Goal: Use online tool/utility: Utilize a website feature to perform a specific function

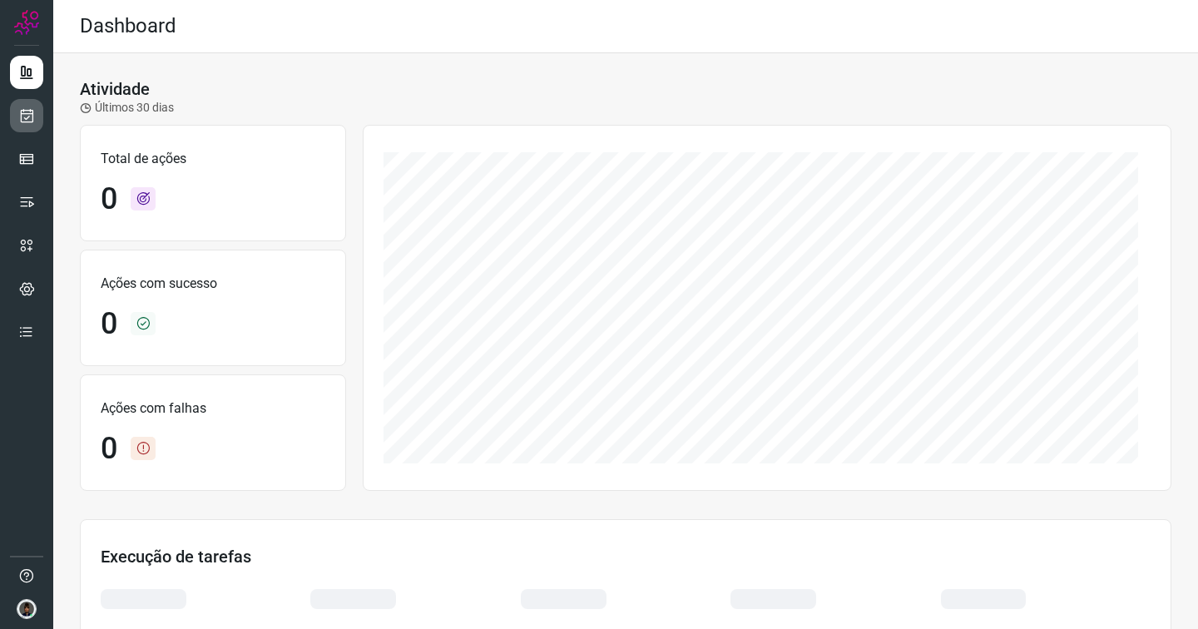
click at [30, 117] on icon at bounding box center [26, 115] width 17 height 17
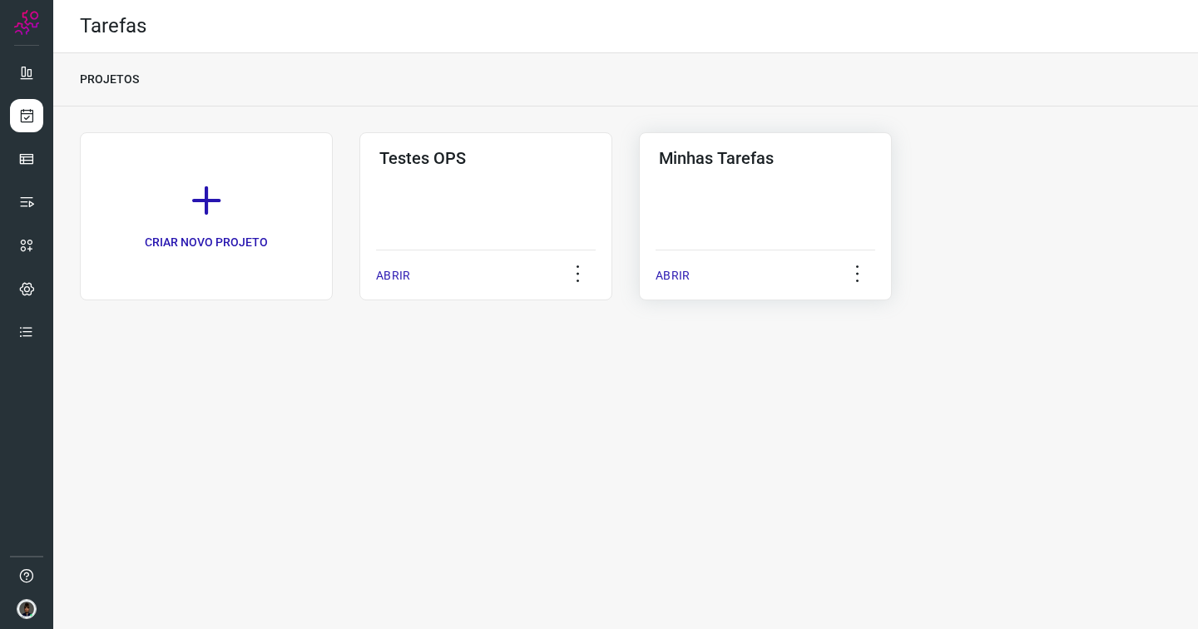
click at [750, 199] on div "Minhas Tarefas ABRIR" at bounding box center [765, 216] width 253 height 168
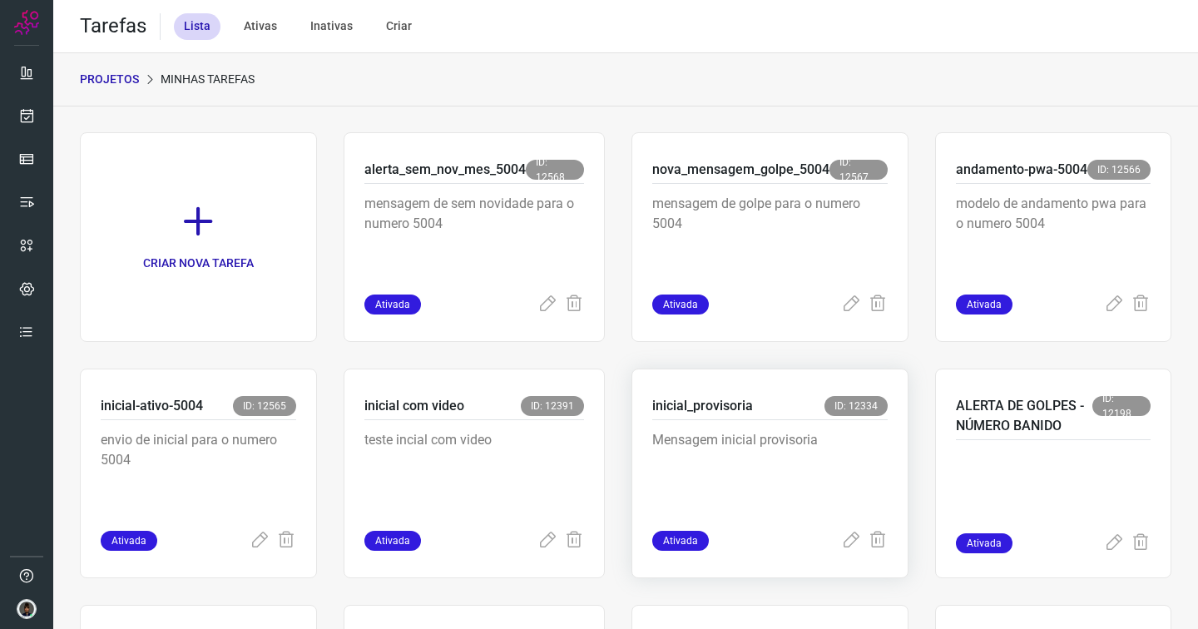
click at [722, 454] on p "Mensagem inicial provisoria" at bounding box center [769, 471] width 235 height 83
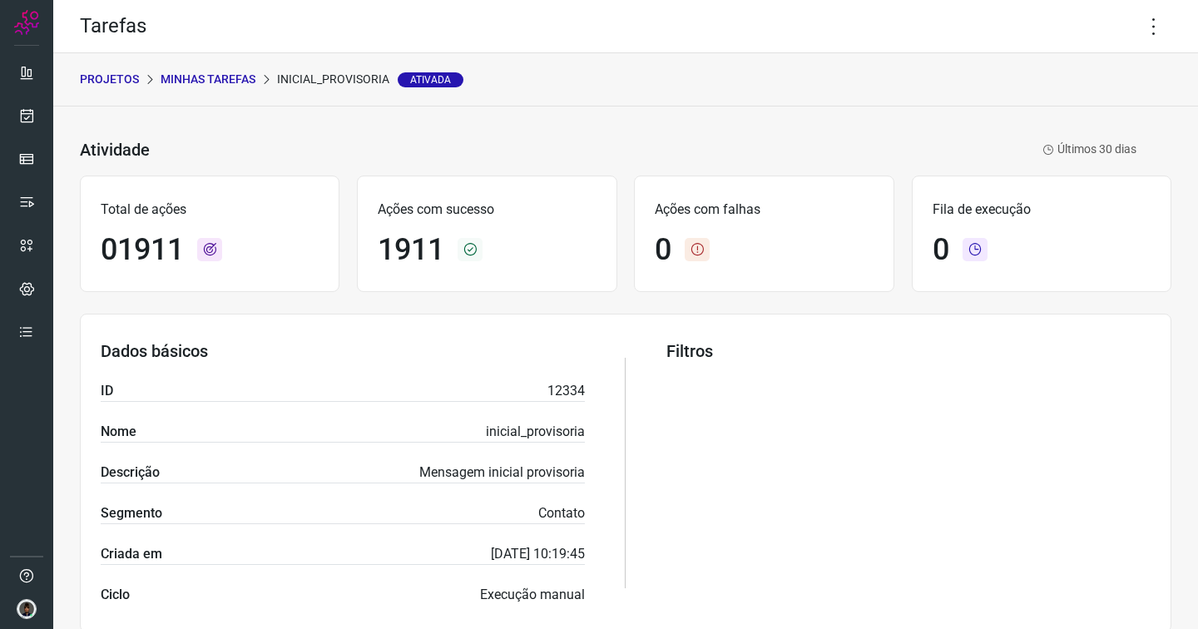
click at [195, 78] on p "Minhas Tarefas" at bounding box center [208, 79] width 95 height 17
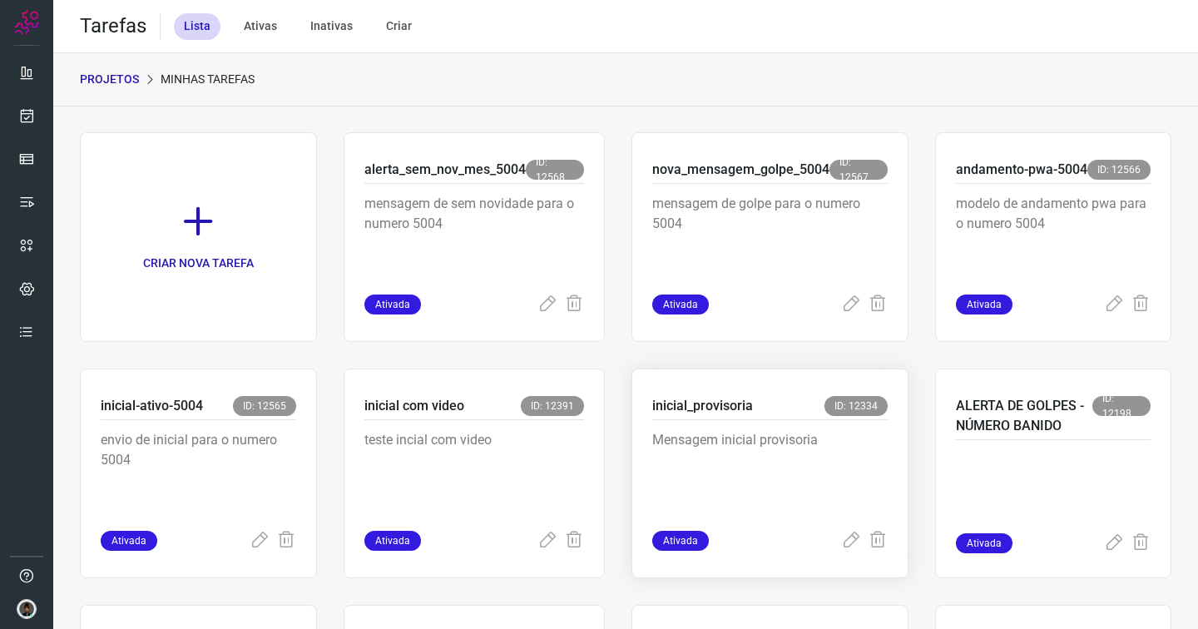
click at [710, 430] on p "Mensagem inicial provisoria" at bounding box center [769, 471] width 235 height 83
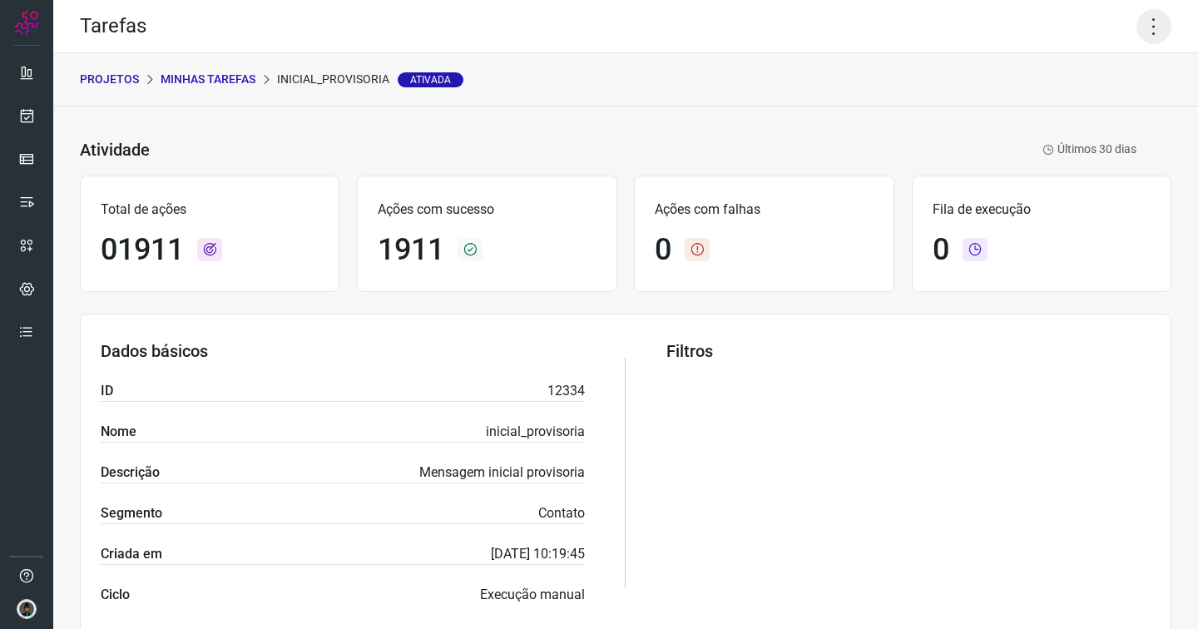
click at [1140, 39] on icon at bounding box center [1153, 26] width 35 height 35
click at [1091, 103] on li "Executar" at bounding box center [1082, 109] width 151 height 27
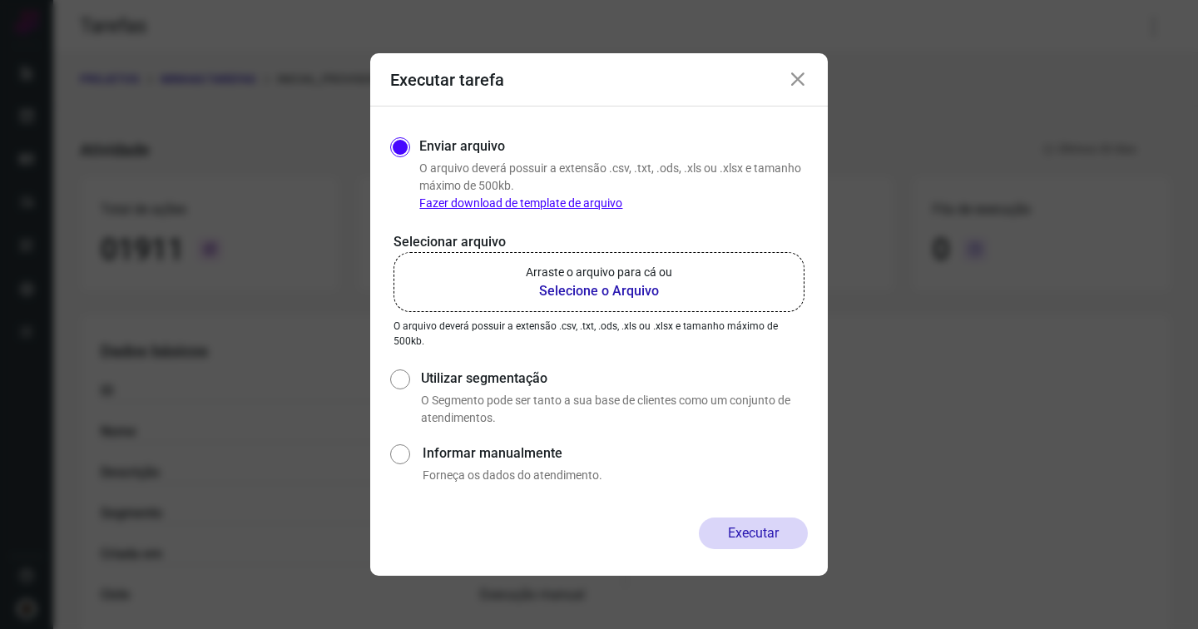
click at [605, 290] on b "Selecione o Arquivo" at bounding box center [599, 291] width 146 height 20
click at [0, 0] on input "Arraste o arquivo para cá ou Selecione o Arquivo" at bounding box center [0, 0] width 0 height 0
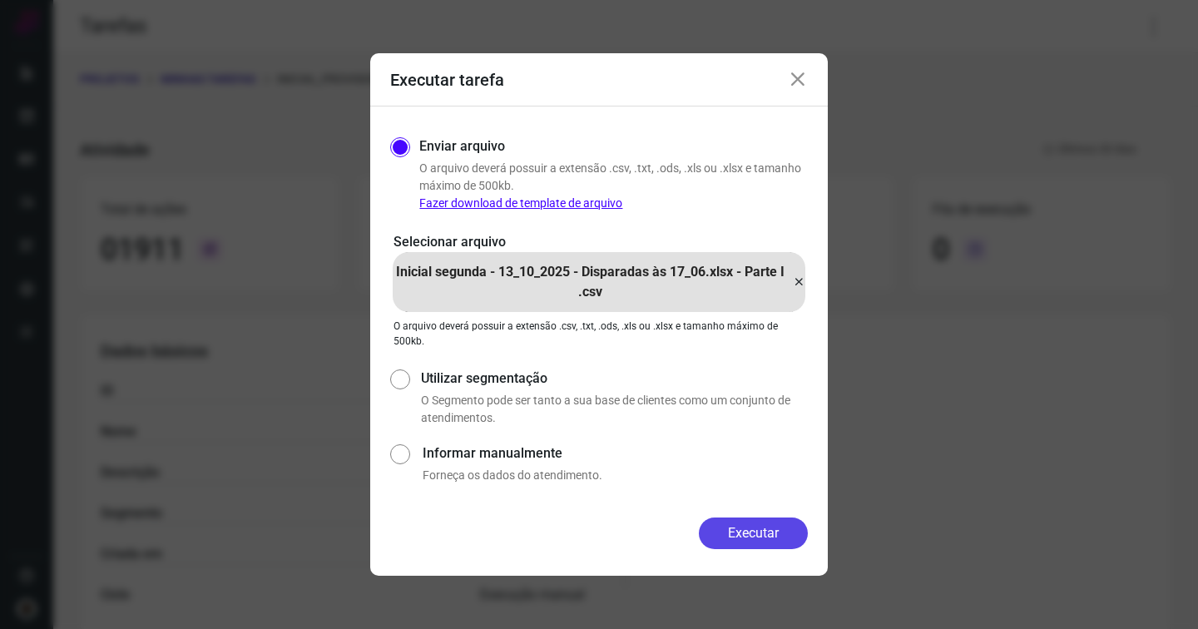
click at [739, 534] on button "Executar" at bounding box center [753, 533] width 109 height 32
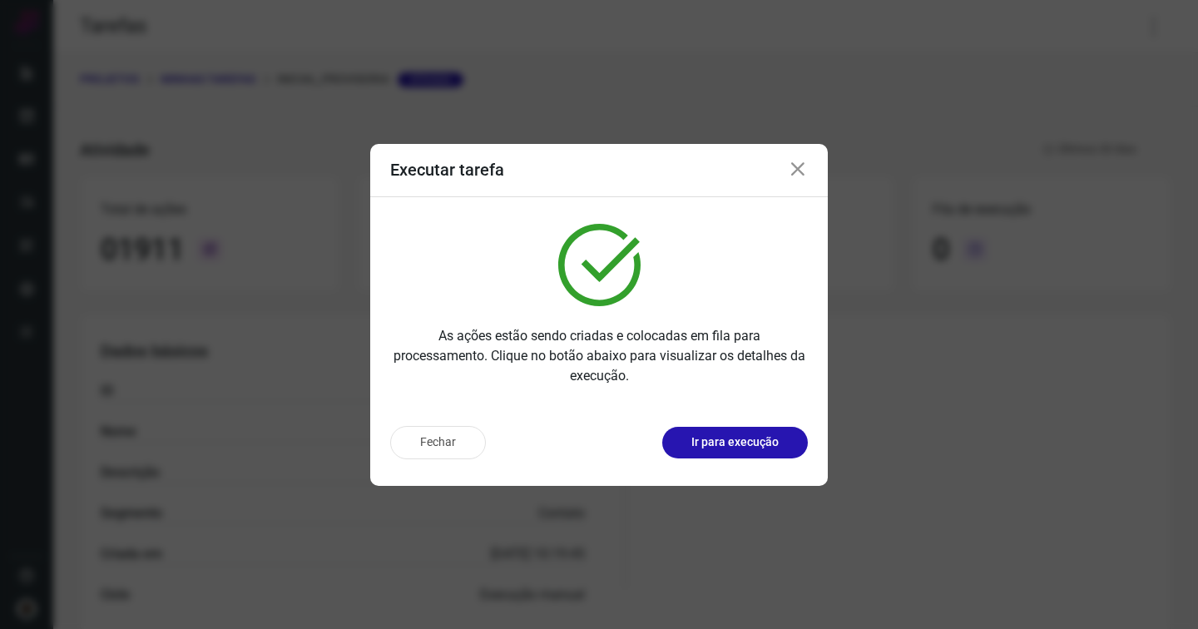
click at [798, 166] on icon at bounding box center [798, 170] width 20 height 20
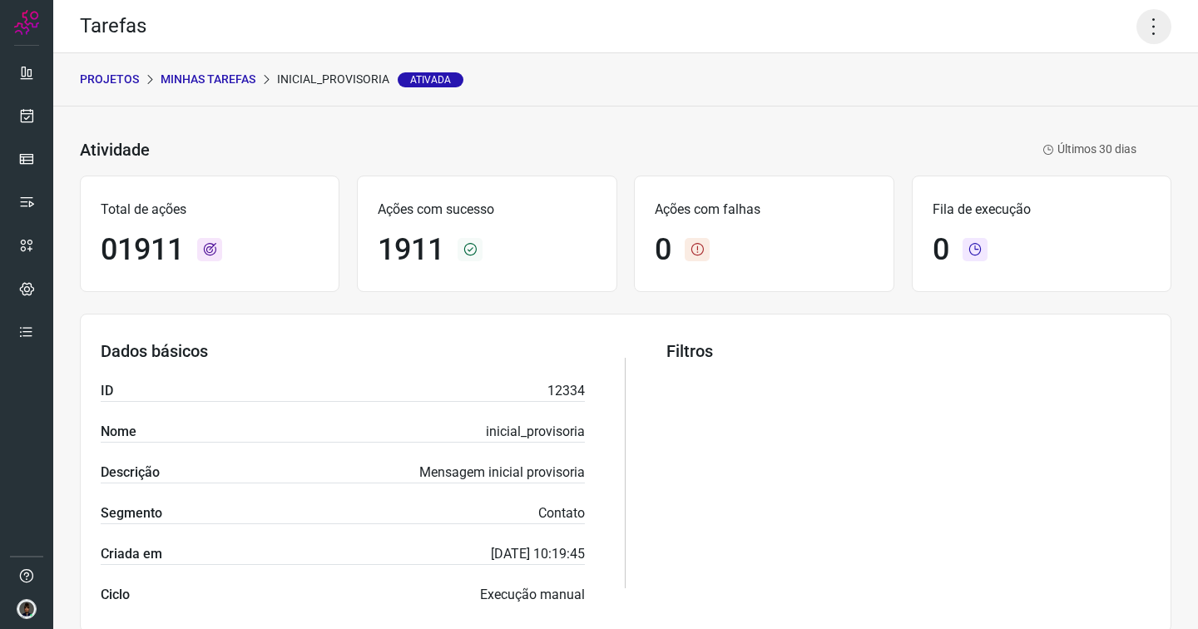
click at [1143, 22] on icon at bounding box center [1153, 26] width 35 height 35
click at [1053, 106] on li "Executar" at bounding box center [1082, 109] width 151 height 27
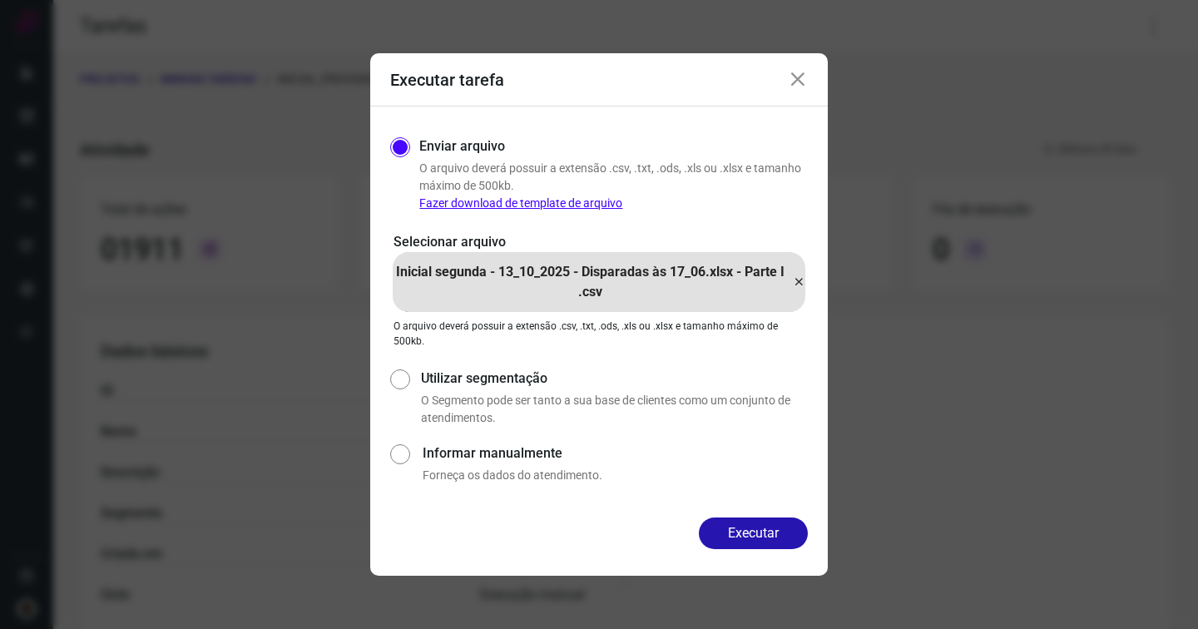
click at [799, 280] on icon at bounding box center [798, 282] width 13 height 20
click at [0, 0] on input "Inicial segunda - 13_10_2025 - Disparadas às 17_06.xlsx - Parte I .csv" at bounding box center [0, 0] width 0 height 0
click at [748, 535] on button "Executar" at bounding box center [753, 533] width 109 height 32
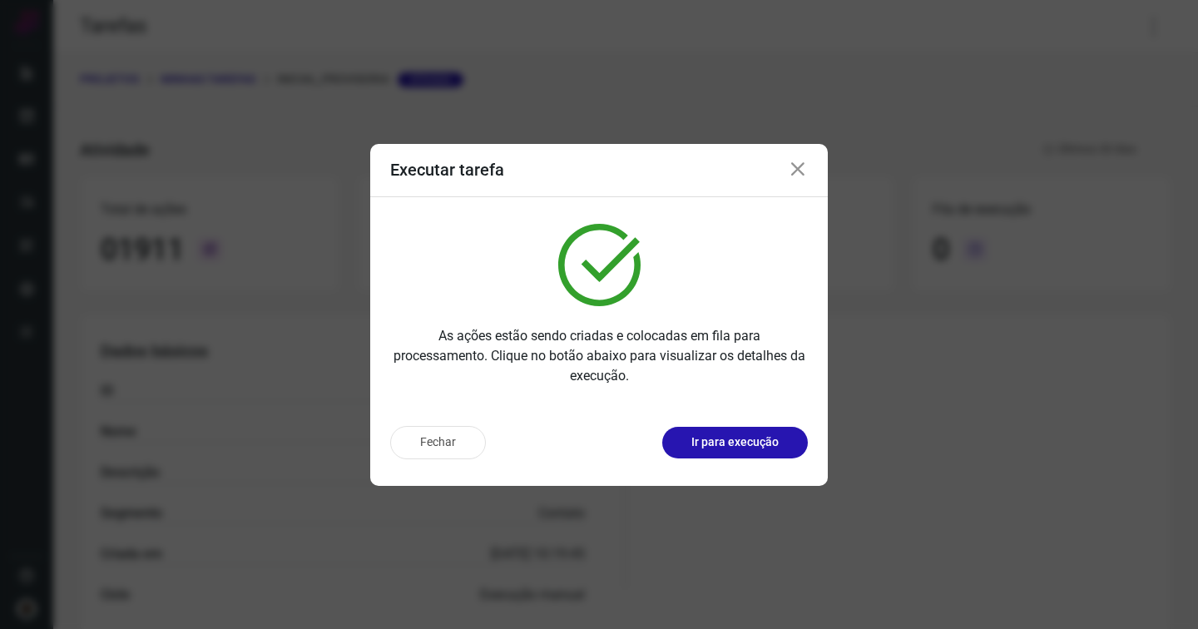
click at [796, 171] on icon at bounding box center [798, 170] width 20 height 20
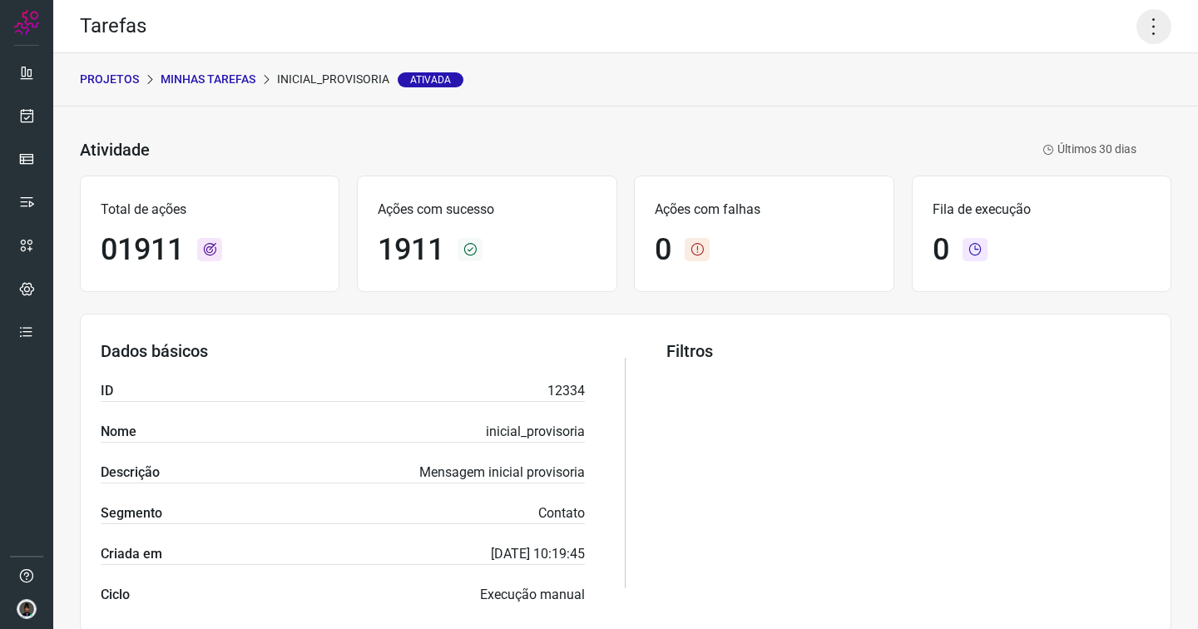
click at [1140, 31] on icon at bounding box center [1153, 26] width 35 height 35
click at [1057, 115] on li "Executar" at bounding box center [1082, 109] width 151 height 27
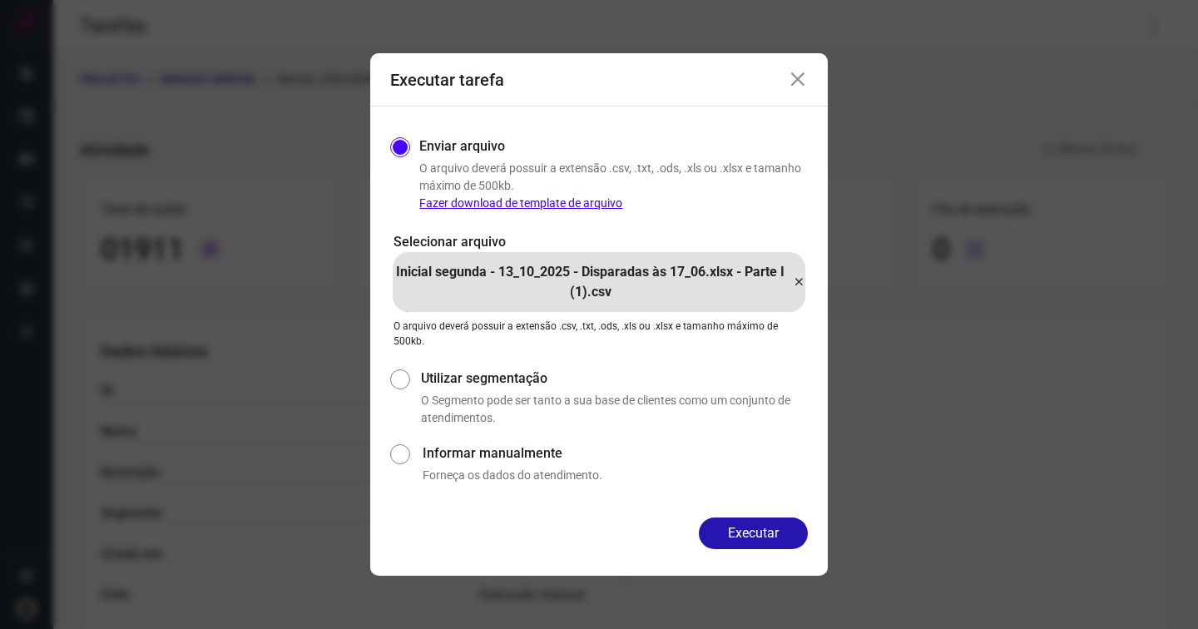
click at [805, 278] on div "Selecionar arquivo Inicial segunda - 13_10_2025 - Disparadas às 17_06.xlsx - P…" at bounding box center [599, 290] width 418 height 116
click at [795, 279] on icon at bounding box center [798, 282] width 13 height 20
click at [0, 0] on input "Inicial segunda - 13_10_2025 - Disparadas às 17_06.xlsx - Parte I (1).csv" at bounding box center [0, 0] width 0 height 0
click at [748, 538] on button "Executar" at bounding box center [753, 533] width 109 height 32
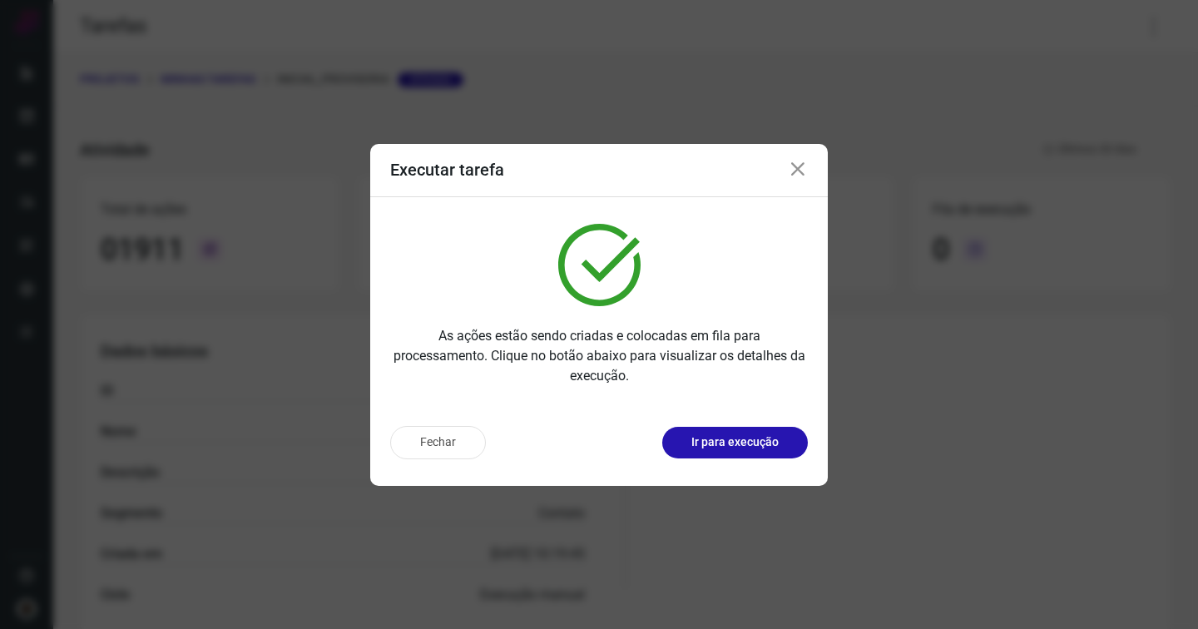
click at [794, 171] on icon at bounding box center [798, 170] width 20 height 20
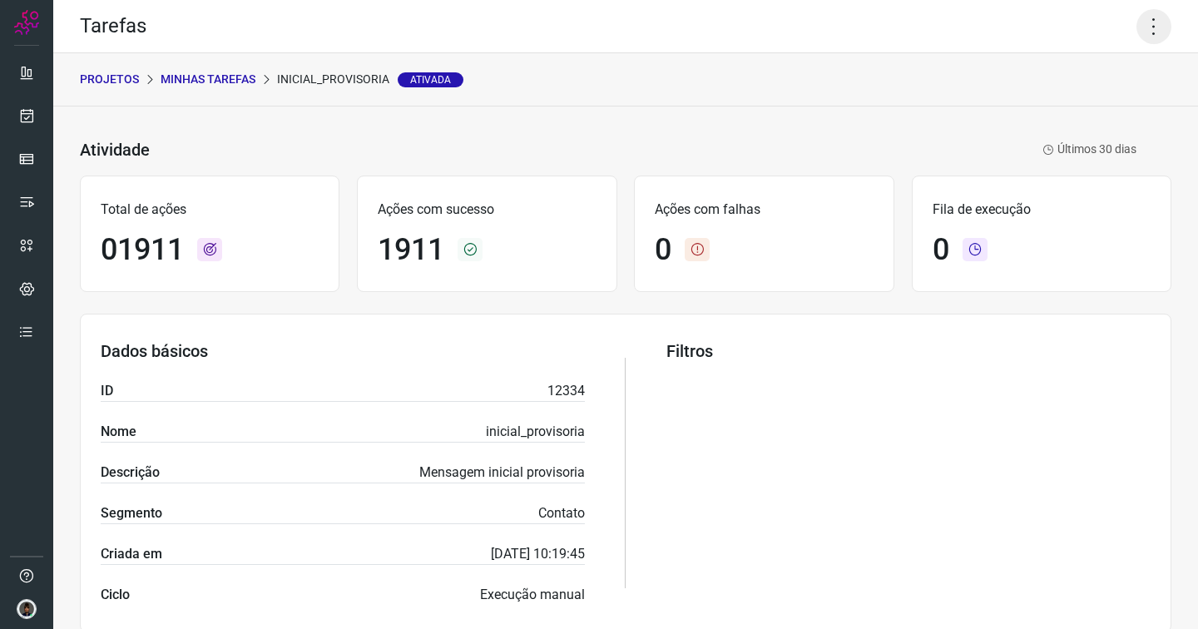
click at [1140, 28] on icon at bounding box center [1153, 26] width 35 height 35
click at [1073, 111] on li "Executar" at bounding box center [1082, 109] width 151 height 27
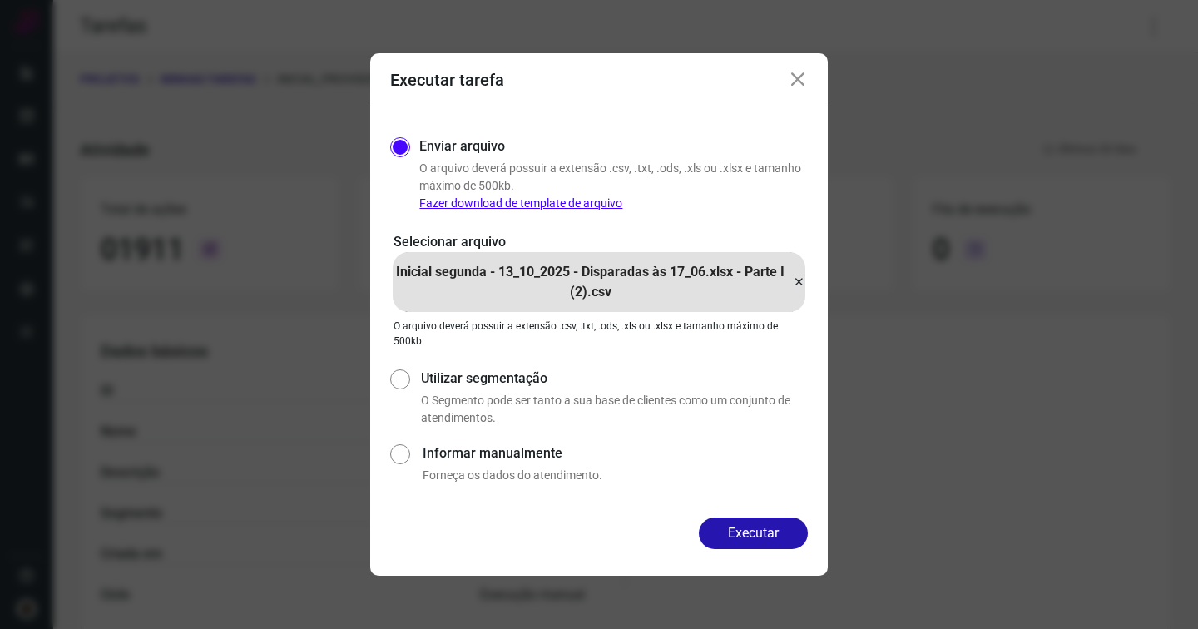
click at [798, 280] on icon at bounding box center [798, 282] width 13 height 20
click at [0, 0] on input "Inicial segunda - 13_10_2025 - Disparadas às 17_06.xlsx - Parte I (2).csv" at bounding box center [0, 0] width 0 height 0
click at [739, 529] on button "Executar" at bounding box center [753, 533] width 109 height 32
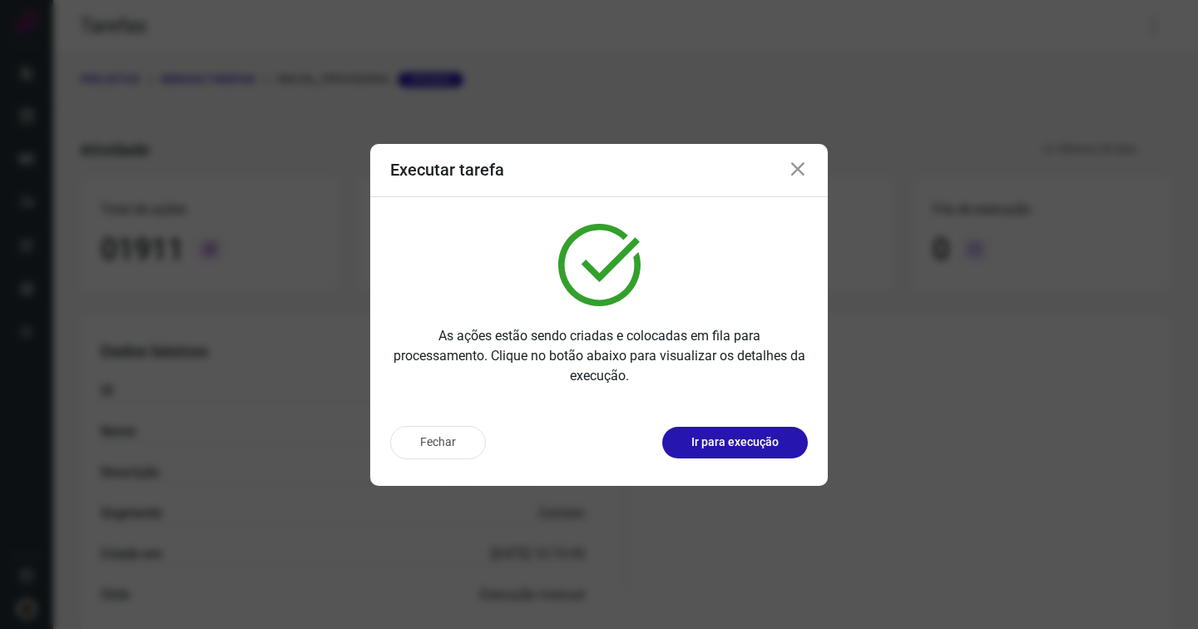
click at [795, 161] on icon at bounding box center [798, 170] width 20 height 20
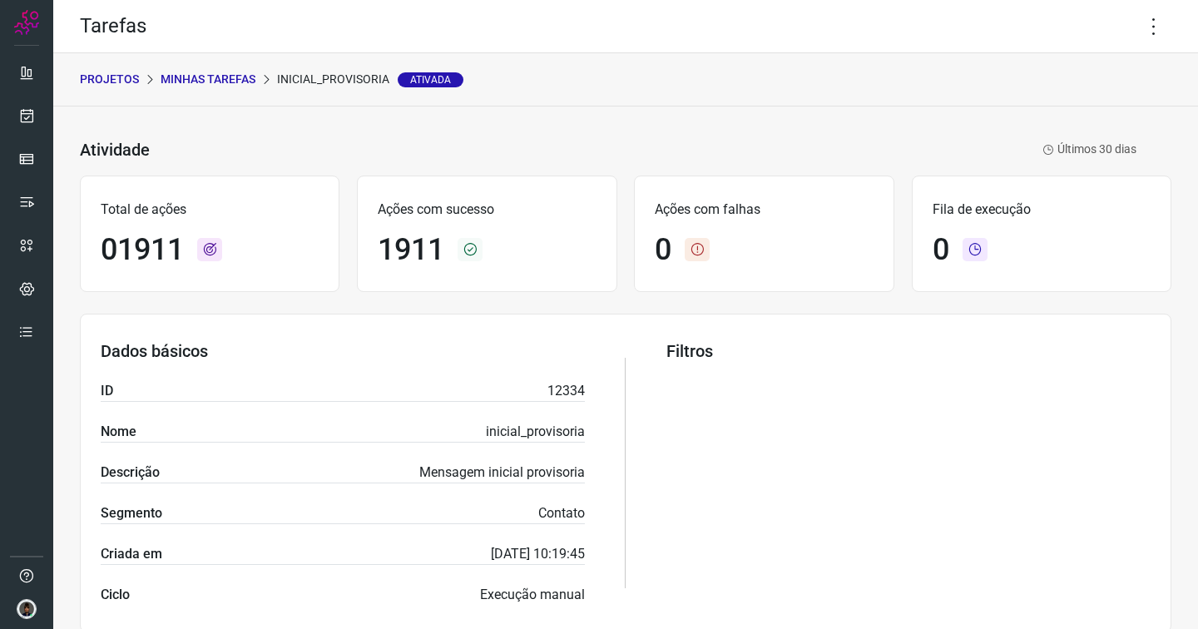
click at [205, 85] on p "Minhas Tarefas" at bounding box center [208, 79] width 95 height 17
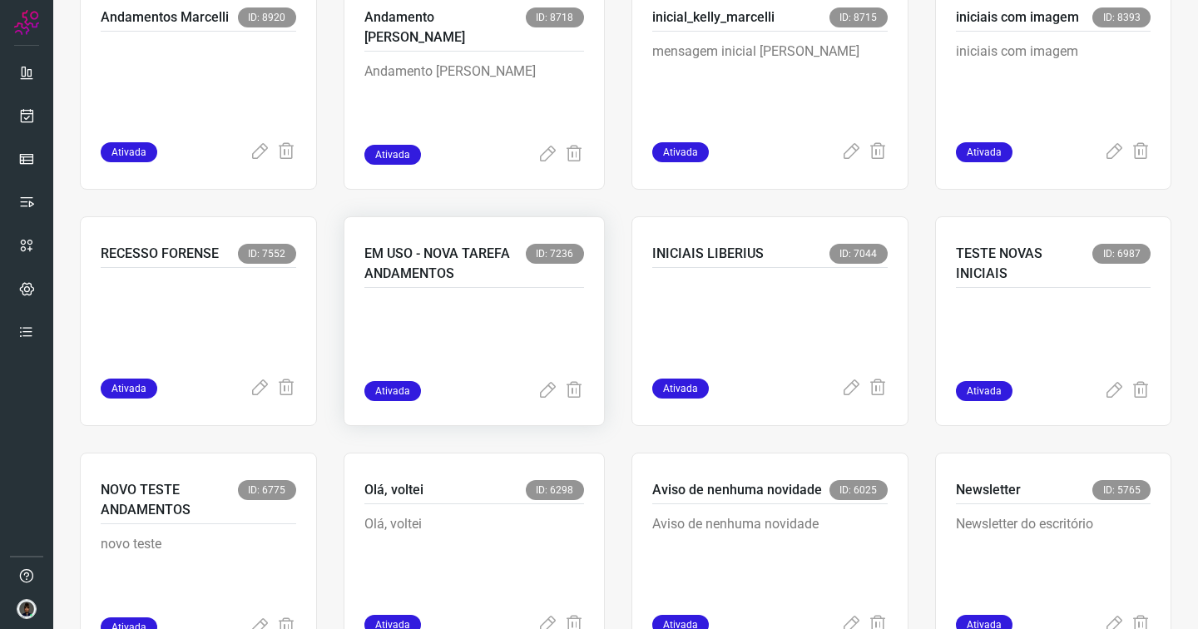
scroll to position [884, 0]
